Goal: Task Accomplishment & Management: Manage account settings

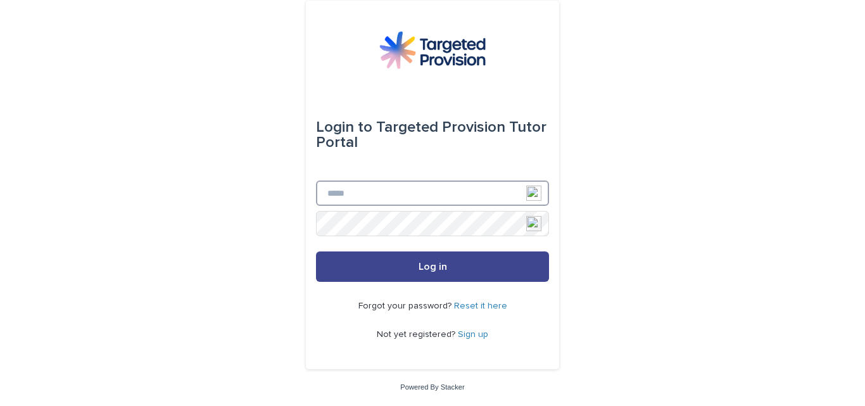
type input "**********"
click at [409, 269] on button "Log in" at bounding box center [432, 267] width 233 height 30
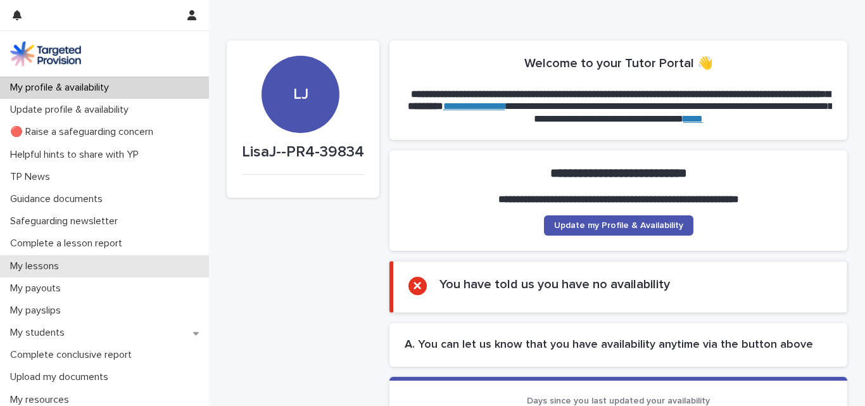
click at [45, 262] on p "My lessons" at bounding box center [37, 266] width 64 height 12
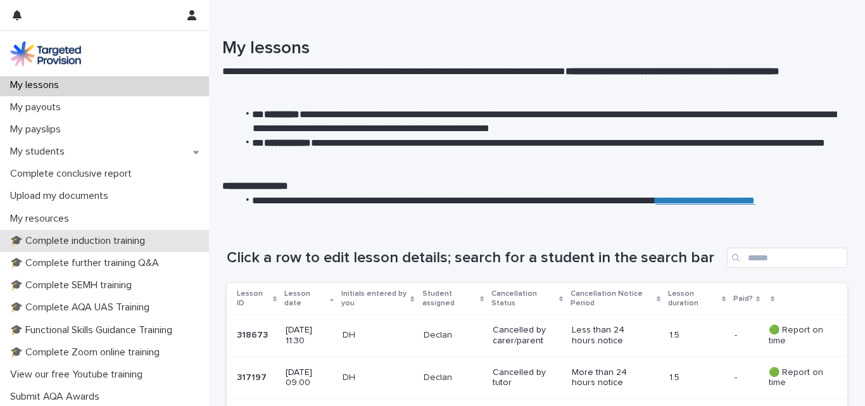
scroll to position [190, 0]
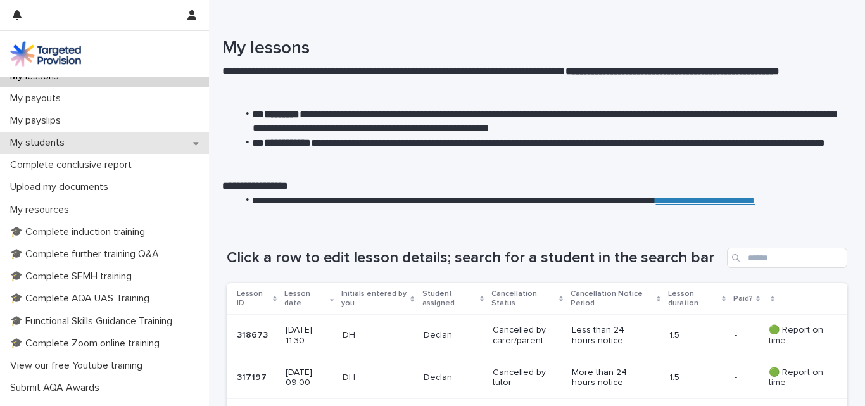
click at [44, 139] on p "My students" at bounding box center [40, 143] width 70 height 12
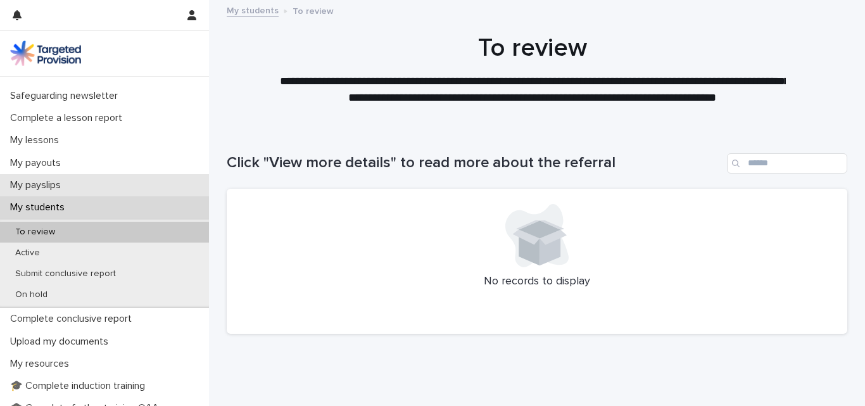
scroll to position [127, 0]
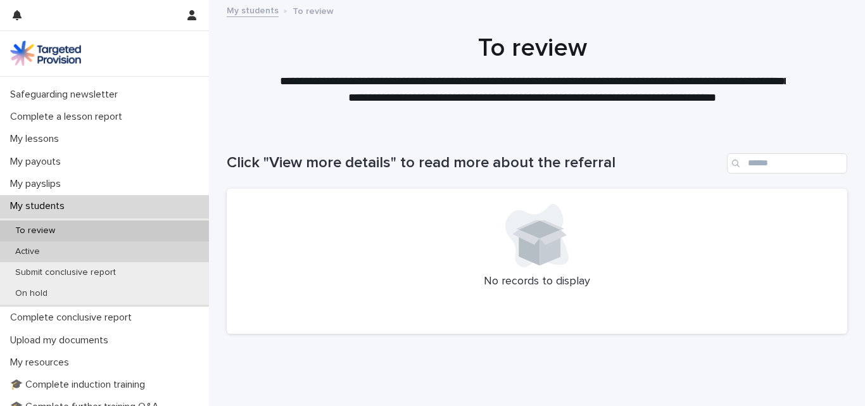
click at [30, 250] on p "Active" at bounding box center [27, 251] width 45 height 11
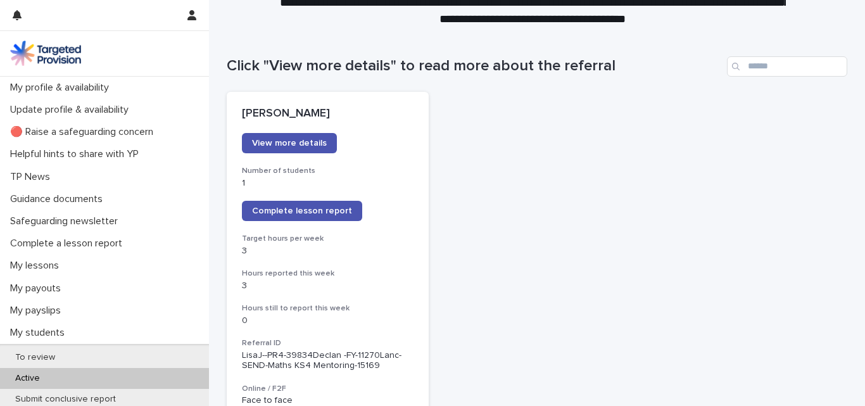
scroll to position [127, 0]
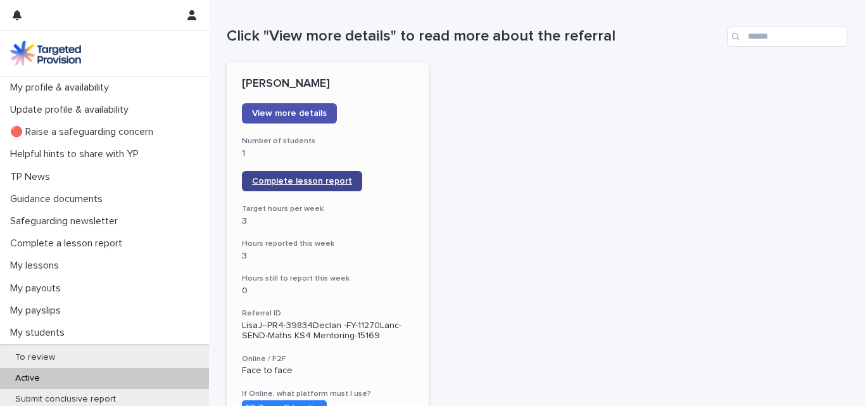
click at [286, 181] on span "Complete lesson report" at bounding box center [302, 181] width 100 height 9
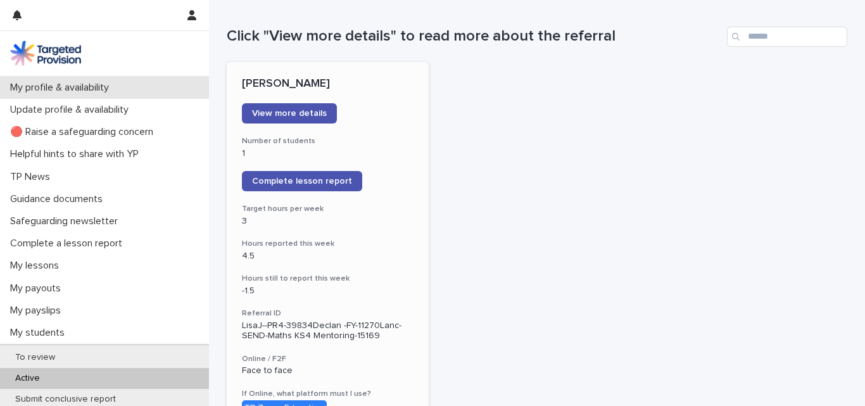
click at [80, 82] on p "My profile & availability" at bounding box center [62, 88] width 114 height 12
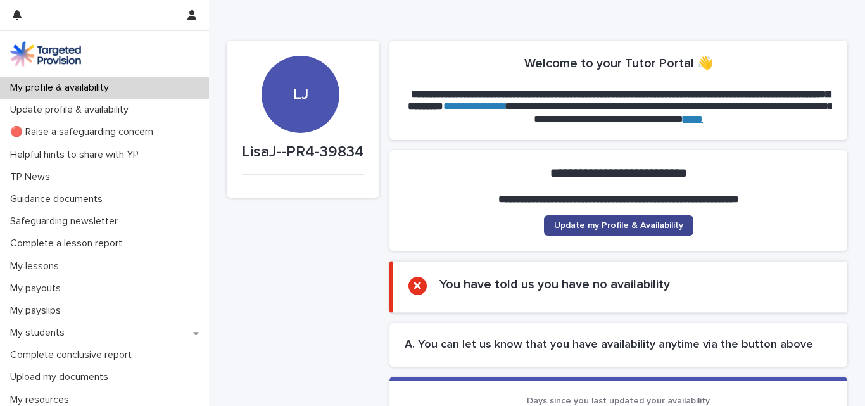
click at [599, 229] on span "Update my Profile & Availability" at bounding box center [618, 225] width 129 height 9
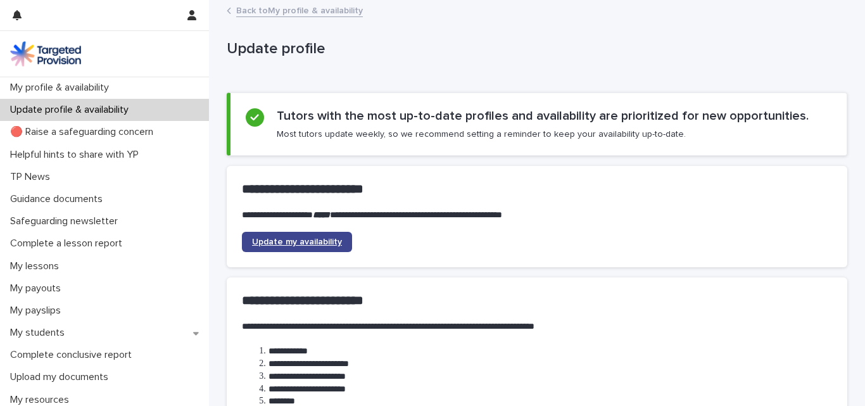
click at [302, 247] on link "Update my availability" at bounding box center [297, 242] width 110 height 20
